Goal: Navigation & Orientation: Find specific page/section

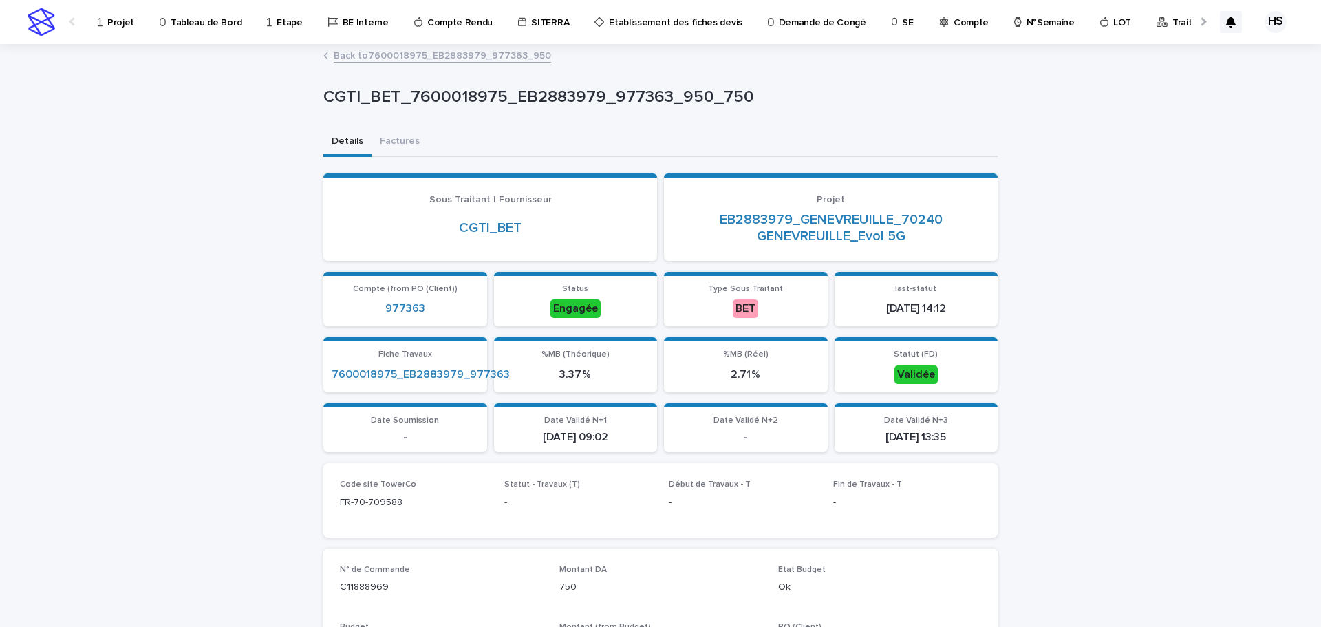
click at [195, 27] on p "Tableau de Bord" at bounding box center [206, 14] width 71 height 29
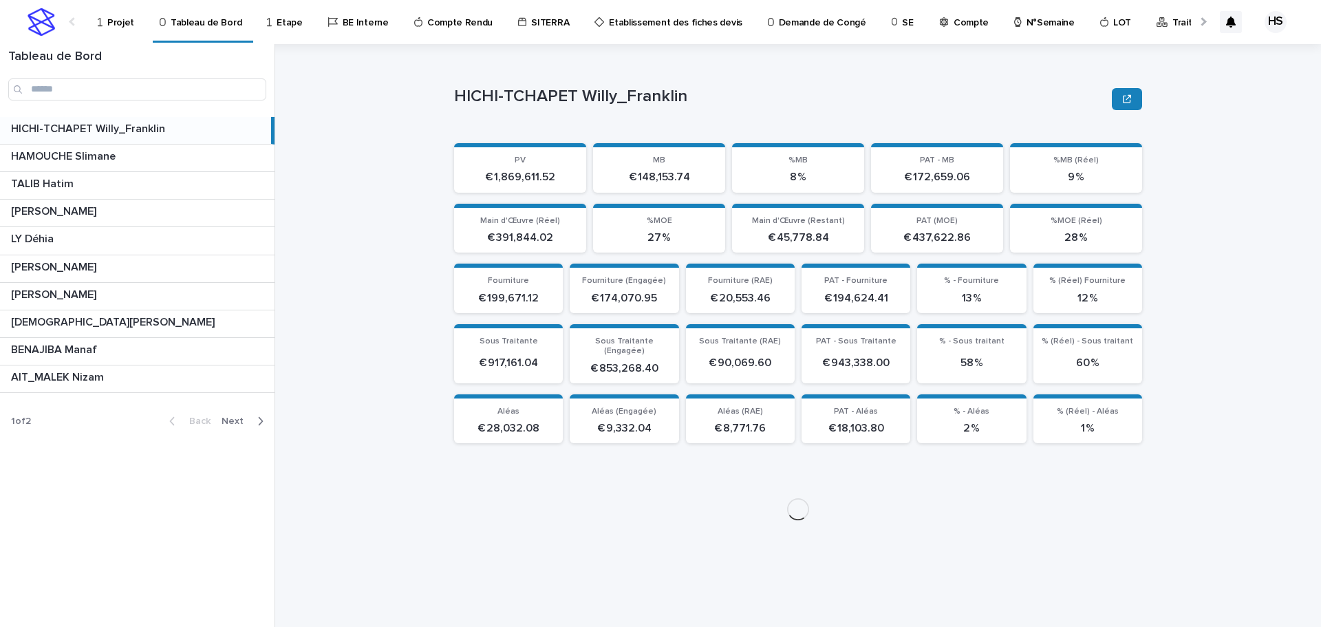
click at [233, 425] on span "Next" at bounding box center [236, 421] width 30 height 10
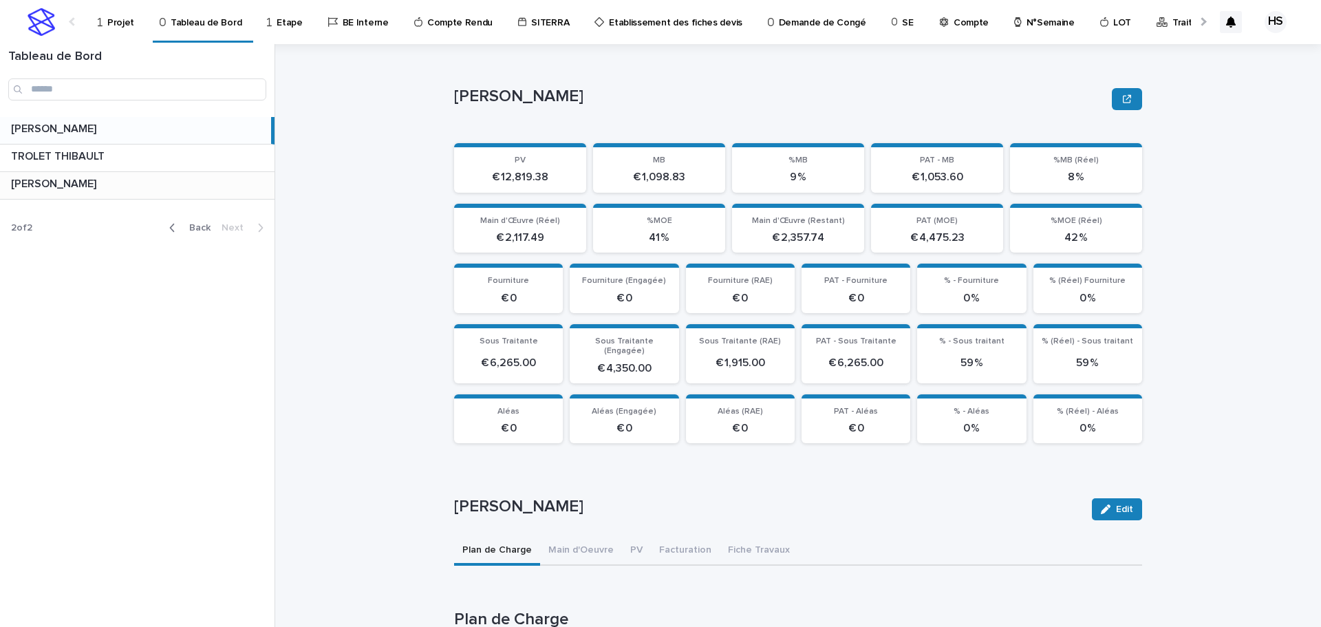
click at [91, 175] on div "BOUFARES [PERSON_NAME] Afif" at bounding box center [137, 185] width 274 height 27
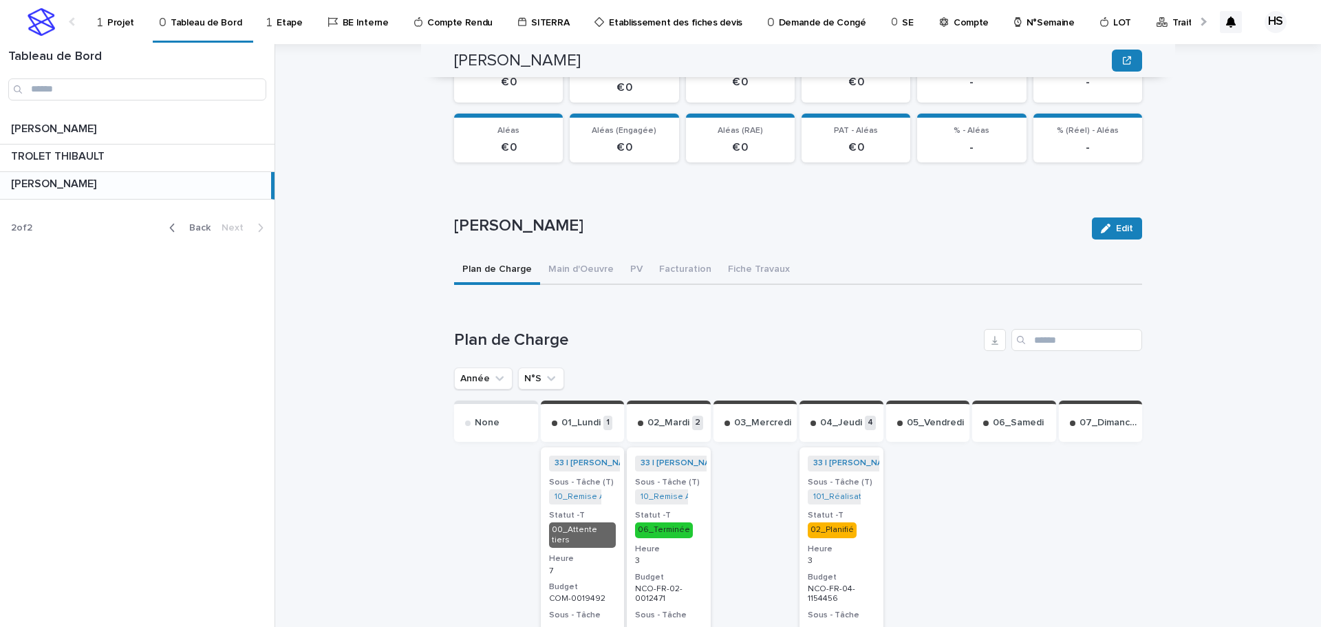
scroll to position [349, 0]
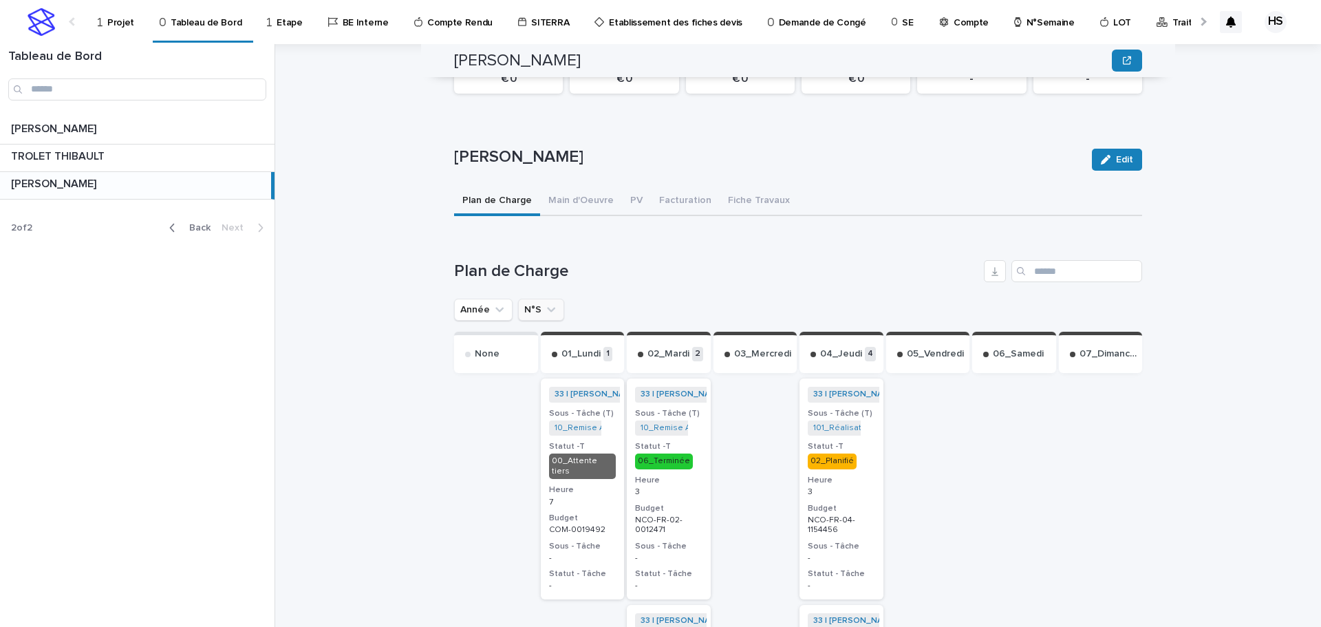
click at [544, 303] on icon "N°S" at bounding box center [551, 310] width 14 height 14
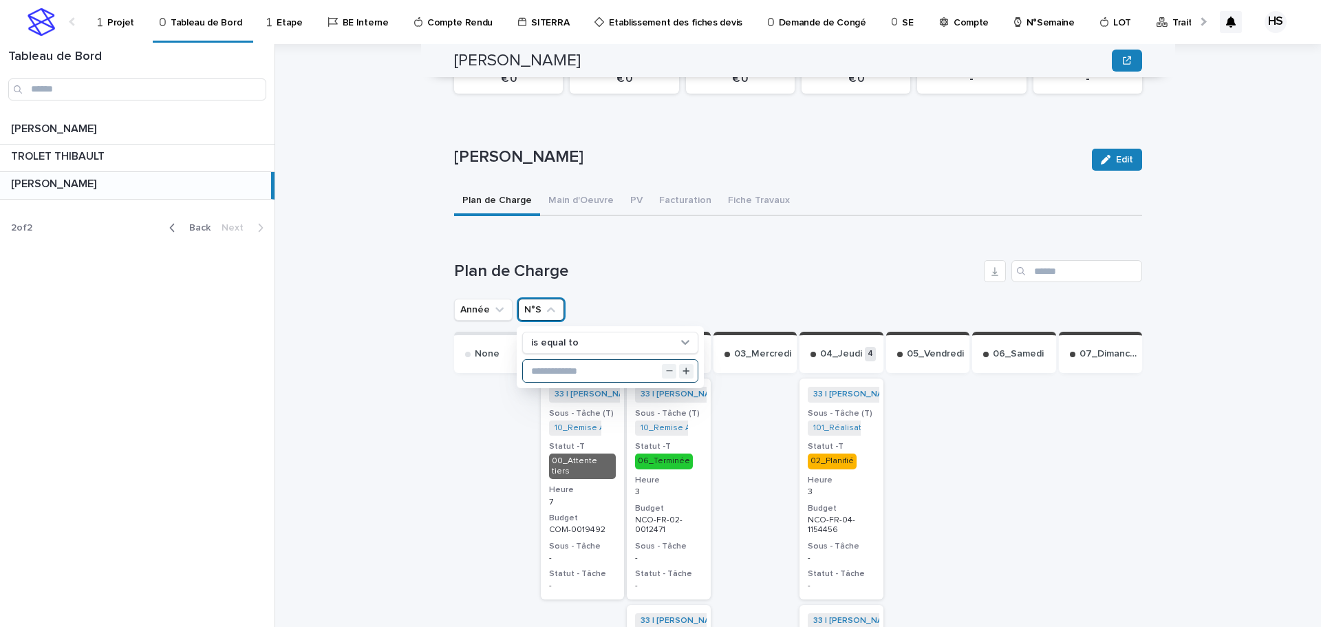
click at [550, 361] on input "text" at bounding box center [610, 371] width 175 height 22
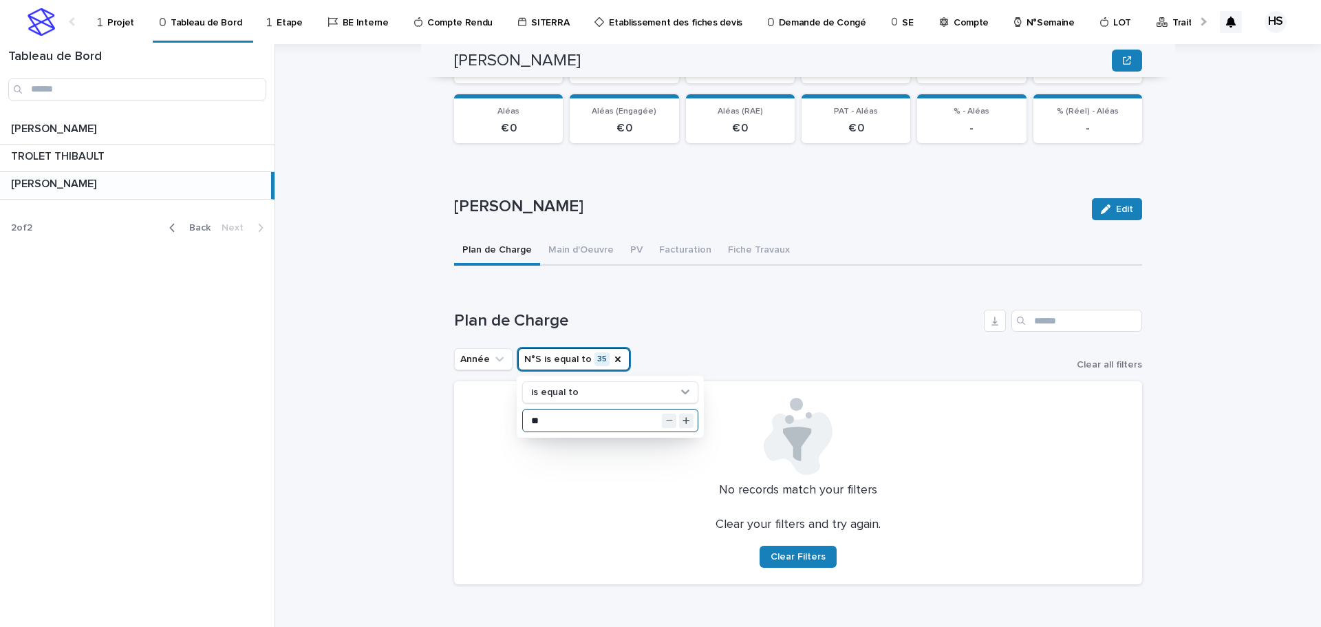
scroll to position [290, 0]
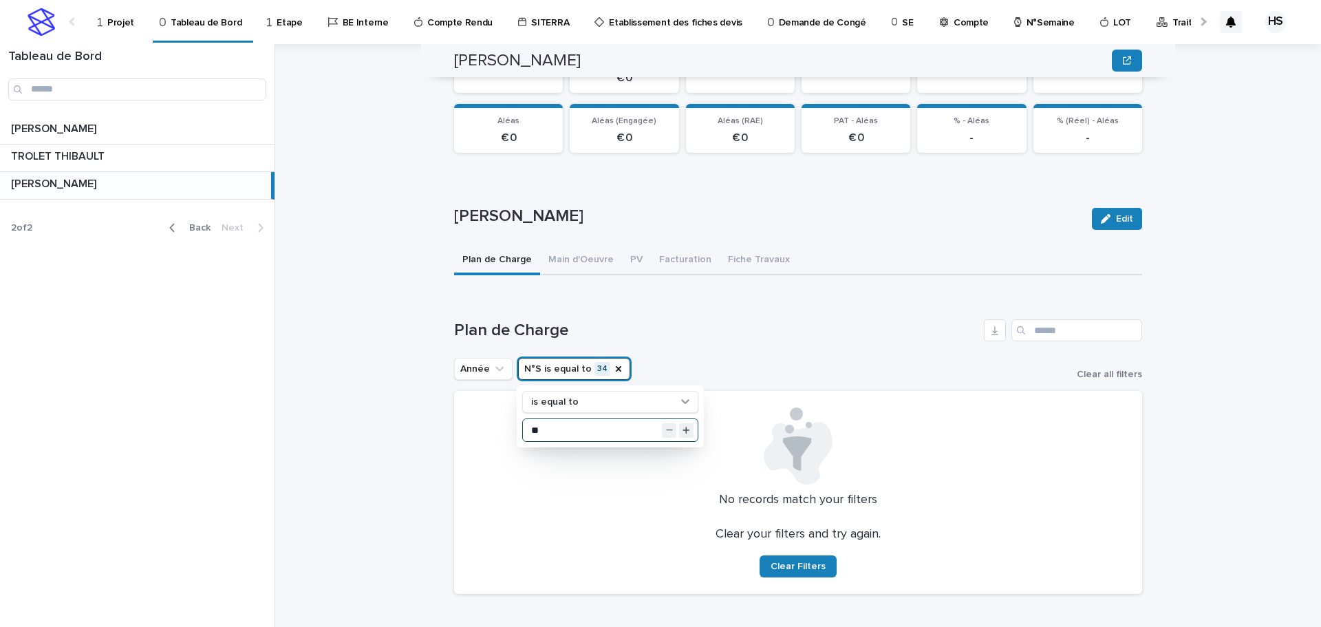
type input "**"
click at [722, 324] on h1 "Plan de Charge" at bounding box center [716, 331] width 524 height 20
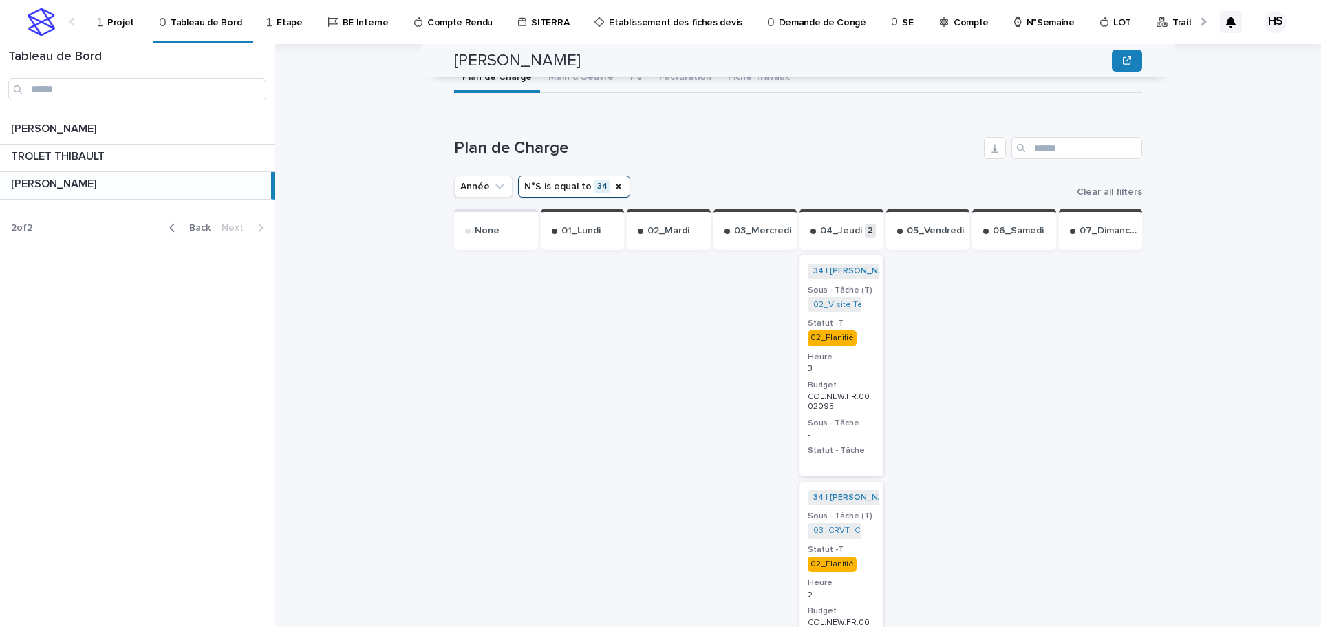
scroll to position [335, 0]
